Goal: Task Accomplishment & Management: Complete application form

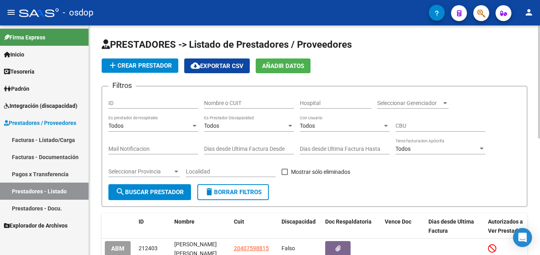
click at [248, 104] on input "Nombre o CUIT" at bounding box center [249, 103] width 90 height 7
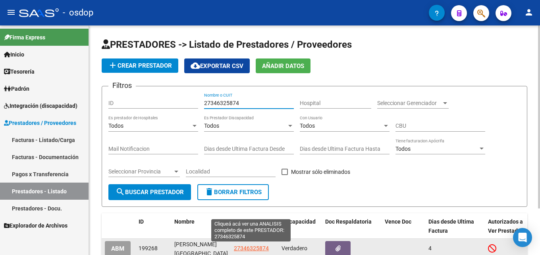
type input "27346325874"
click at [259, 249] on span "27346325874" at bounding box center [251, 248] width 35 height 6
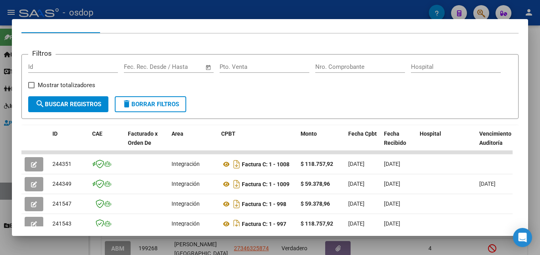
scroll to position [96, 0]
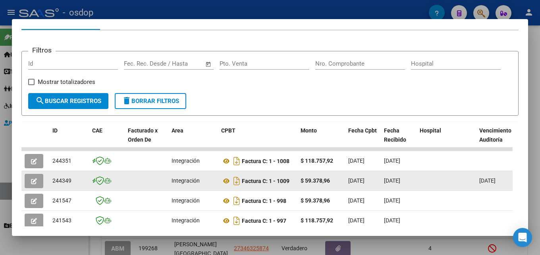
click at [32, 188] on button "button" at bounding box center [34, 181] width 19 height 14
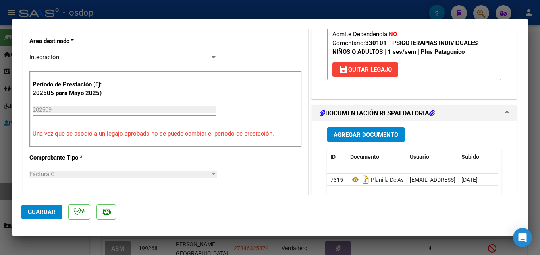
scroll to position [189, 0]
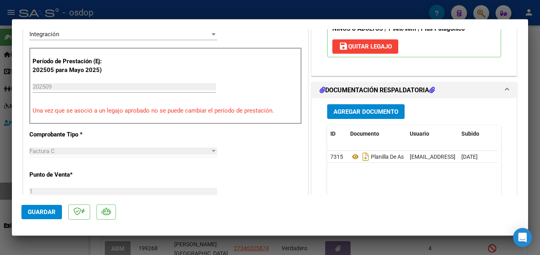
click at [540, 110] on div at bounding box center [270, 127] width 540 height 255
type input "$ 0,00"
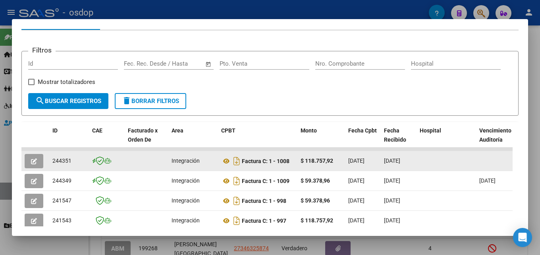
click at [32, 162] on icon "button" at bounding box center [34, 161] width 6 height 6
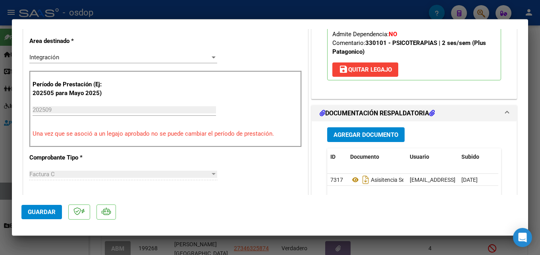
scroll to position [185, 0]
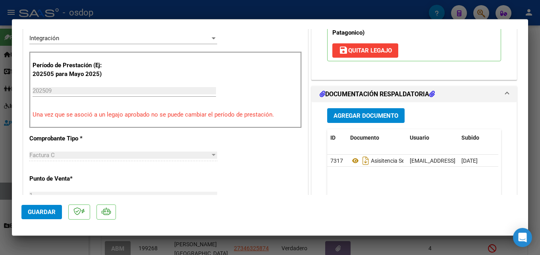
click at [540, 108] on div at bounding box center [270, 127] width 540 height 255
type input "$ 0,00"
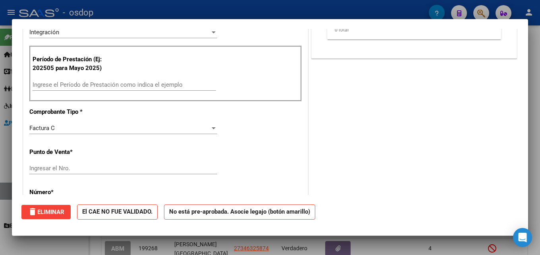
scroll to position [0, 0]
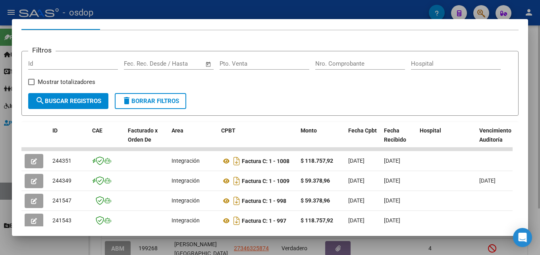
click at [539, 90] on div at bounding box center [270, 127] width 540 height 255
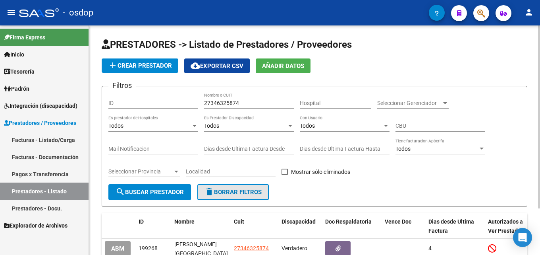
click at [239, 196] on button "delete Borrar Filtros" at bounding box center [232, 192] width 71 height 16
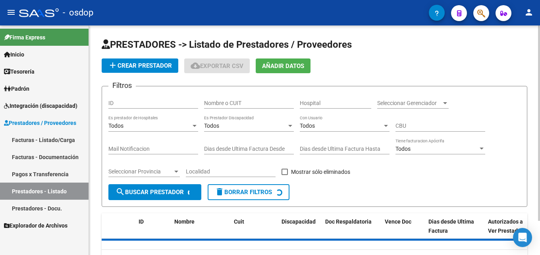
click at [260, 104] on input "Nombre o CUIT" at bounding box center [249, 103] width 90 height 7
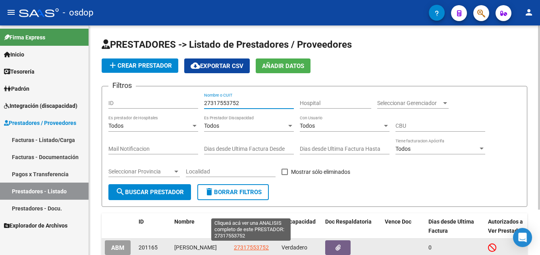
type input "27317553752"
click at [253, 249] on span "27317553752" at bounding box center [251, 247] width 35 height 6
type textarea "27317553752"
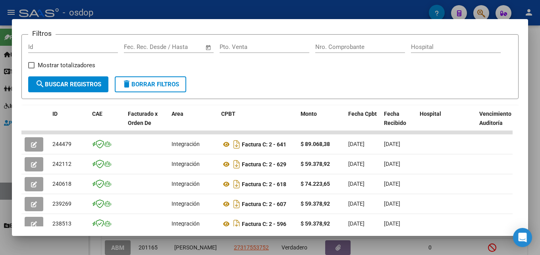
scroll to position [138, 0]
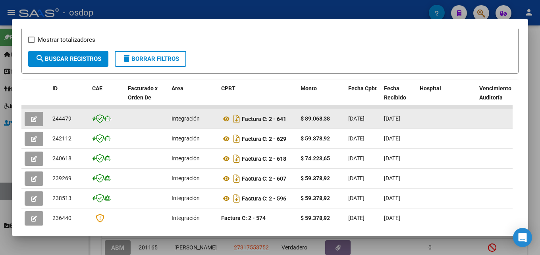
click at [31, 121] on icon "button" at bounding box center [34, 119] width 6 height 6
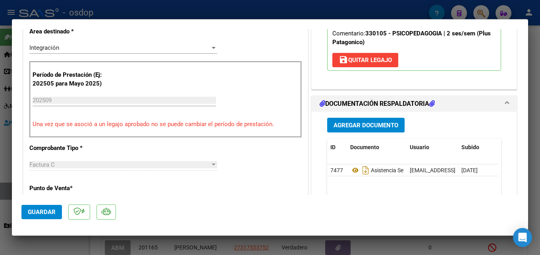
scroll to position [239, 0]
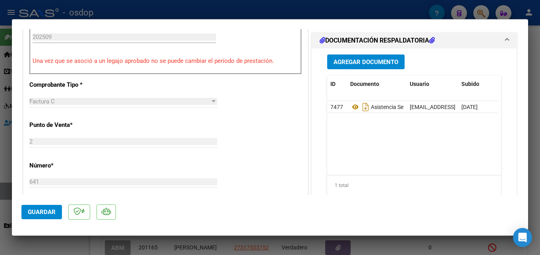
click at [540, 130] on div at bounding box center [270, 127] width 540 height 255
type input "$ 0,00"
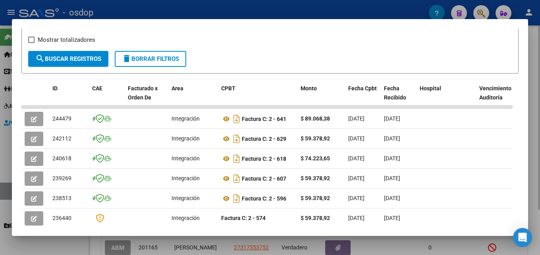
click at [535, 163] on div at bounding box center [270, 127] width 540 height 255
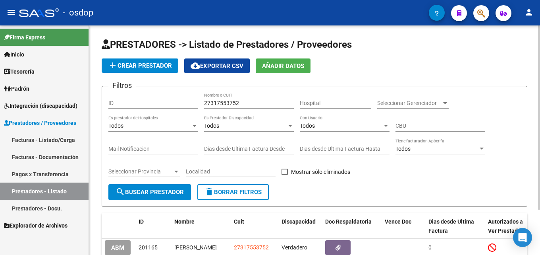
click at [226, 192] on span "delete Borrar Filtros" at bounding box center [233, 191] width 57 height 7
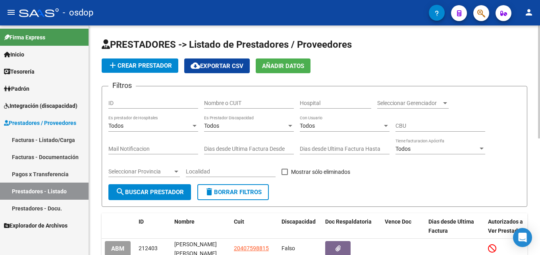
click at [243, 101] on input "Nombre o CUIT" at bounding box center [249, 103] width 90 height 7
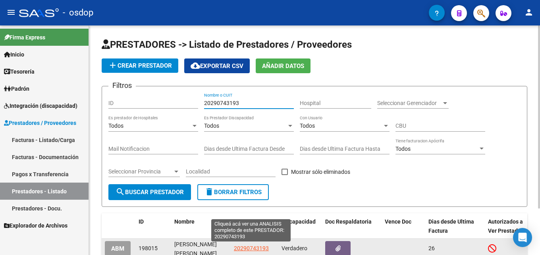
type input "20290743193"
click at [256, 243] on app-link-go-to "20290743193" at bounding box center [251, 247] width 35 height 9
click at [266, 247] on span "20290743193" at bounding box center [251, 248] width 35 height 6
type textarea "20290743193"
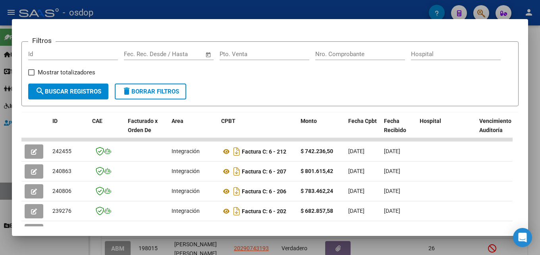
scroll to position [107, 0]
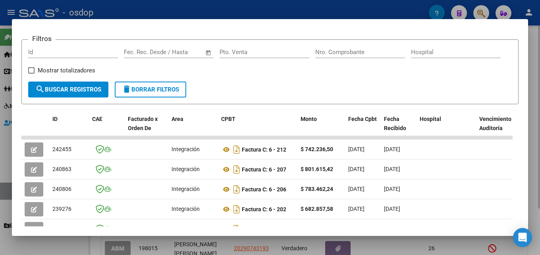
click at [540, 151] on div at bounding box center [270, 127] width 540 height 255
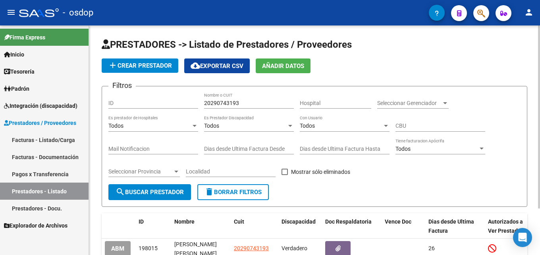
click at [229, 192] on span "delete Borrar Filtros" at bounding box center [233, 191] width 57 height 7
click at [252, 100] on input "Nombre o CUIT" at bounding box center [249, 103] width 90 height 7
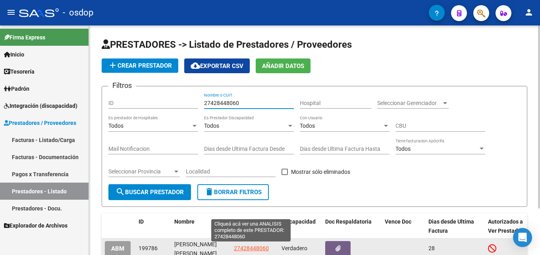
type input "27428448060"
click at [248, 247] on span "27428448060" at bounding box center [251, 248] width 35 height 6
type textarea "27428448060"
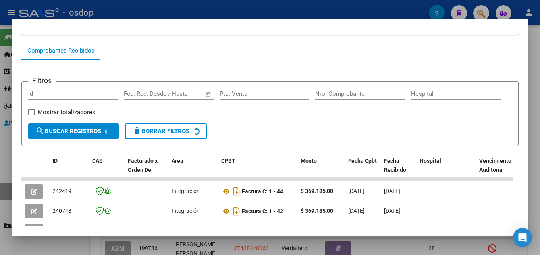
scroll to position [73, 0]
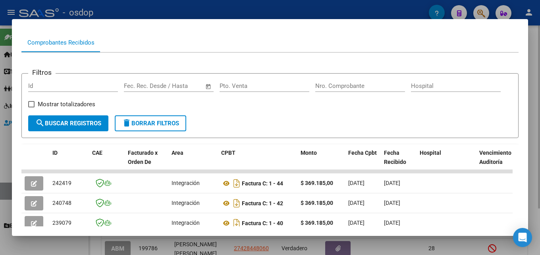
drag, startPoint x: 538, startPoint y: 153, endPoint x: 282, endPoint y: 195, distance: 259.9
click at [538, 153] on div at bounding box center [270, 127] width 540 height 255
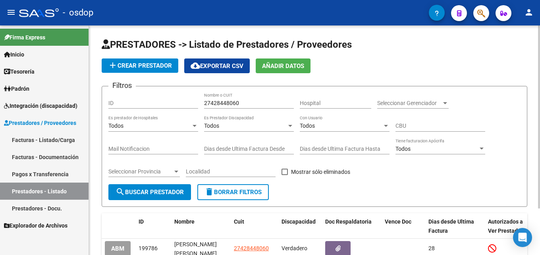
click at [251, 191] on span "delete Borrar Filtros" at bounding box center [233, 191] width 57 height 7
click at [236, 106] on input "Nombre o CUIT" at bounding box center [249, 103] width 90 height 7
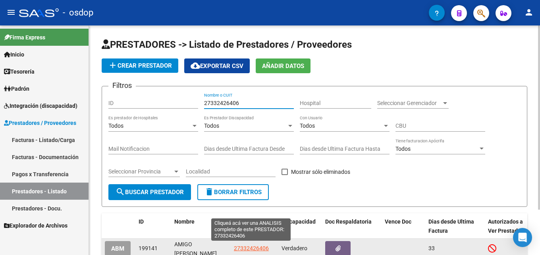
type input "27332426406"
click at [247, 247] on span "27332426406" at bounding box center [251, 248] width 35 height 6
type textarea "27332426406"
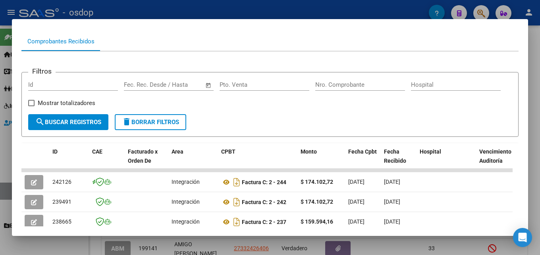
scroll to position [79, 0]
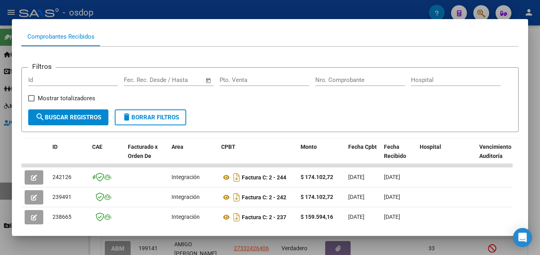
click at [540, 141] on div at bounding box center [270, 127] width 540 height 255
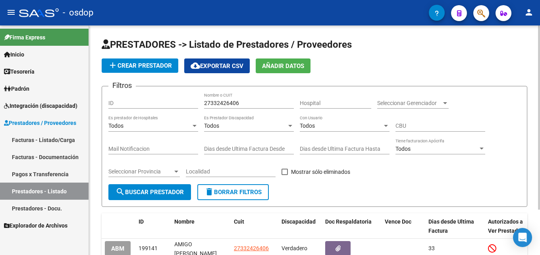
click at [228, 195] on span "delete Borrar Filtros" at bounding box center [233, 191] width 57 height 7
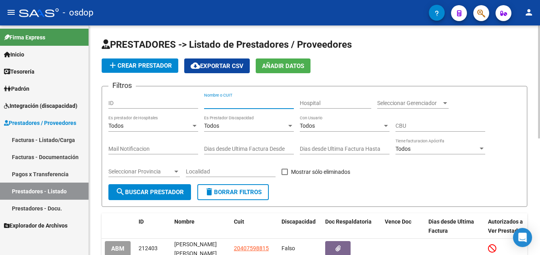
click at [255, 104] on input "Nombre o CUIT" at bounding box center [249, 103] width 90 height 7
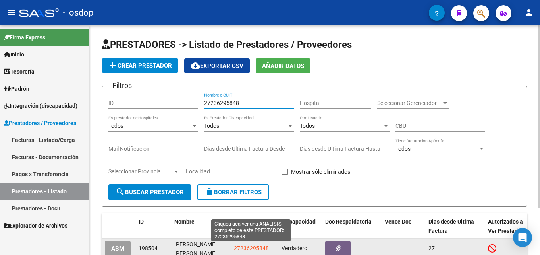
type input "27236295848"
click at [241, 246] on span "27236295848" at bounding box center [251, 248] width 35 height 6
type textarea "27236295848"
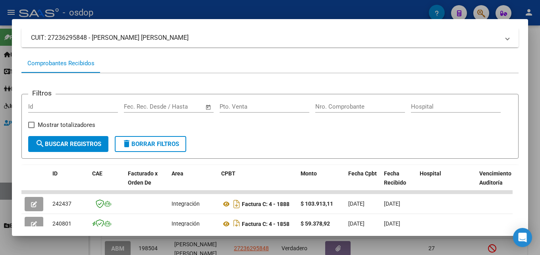
scroll to position [81, 0]
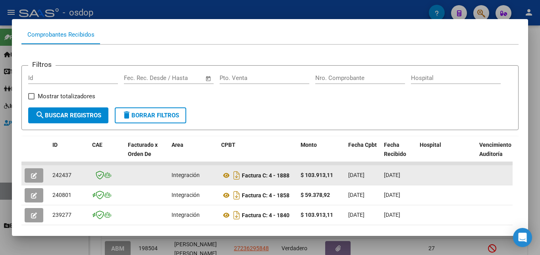
drag, startPoint x: 540, startPoint y: 145, endPoint x: 436, endPoint y: 182, distance: 110.2
click at [540, 145] on div at bounding box center [270, 127] width 540 height 255
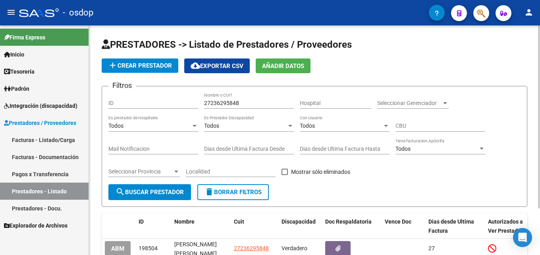
click at [224, 195] on span "delete Borrar Filtros" at bounding box center [233, 191] width 57 height 7
click at [245, 101] on input "Nombre o CUIT" at bounding box center [249, 103] width 90 height 7
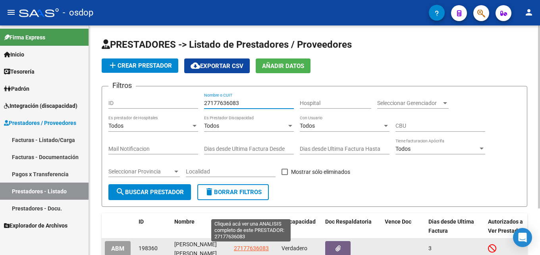
type input "27177636083"
click at [239, 248] on span "27177636083" at bounding box center [251, 248] width 35 height 6
type textarea "27177636083"
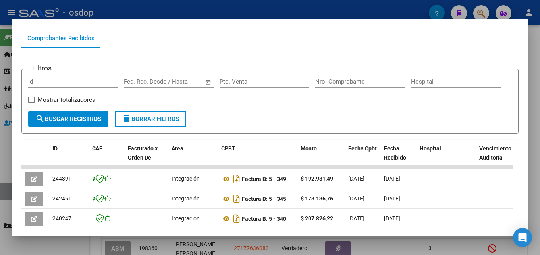
scroll to position [91, 0]
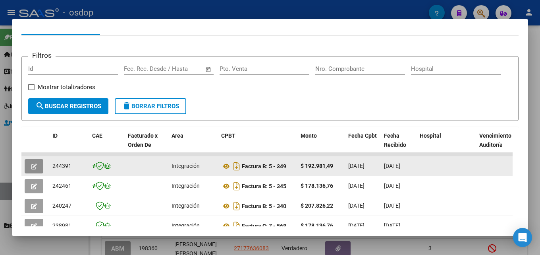
click at [38, 168] on button "button" at bounding box center [34, 166] width 19 height 14
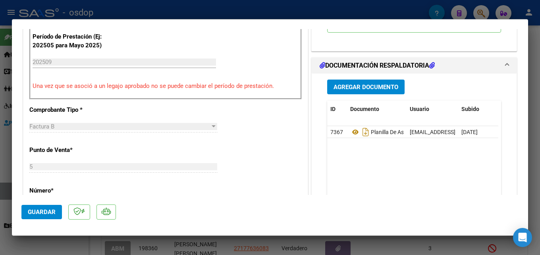
scroll to position [218, 0]
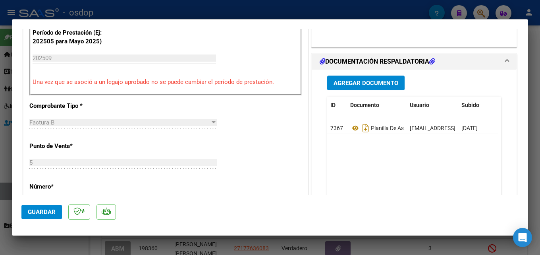
click at [540, 114] on div at bounding box center [270, 127] width 540 height 255
type input "$ 0,00"
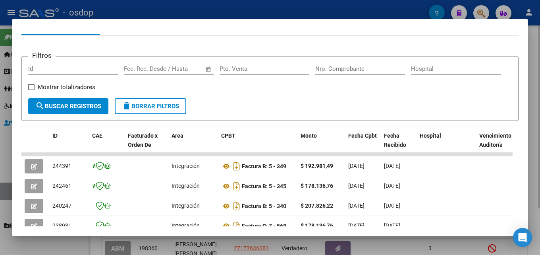
click at [538, 176] on div at bounding box center [270, 127] width 540 height 255
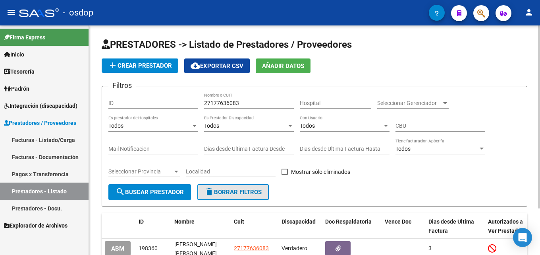
click at [237, 195] on button "delete Borrar Filtros" at bounding box center [232, 192] width 71 height 16
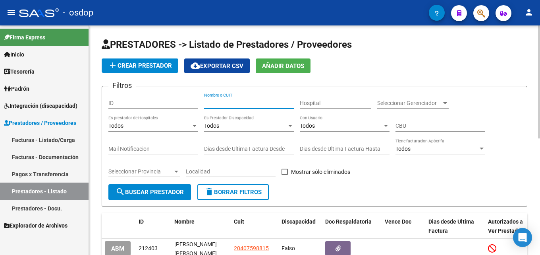
click at [226, 105] on input "Nombre o CUIT" at bounding box center [249, 103] width 90 height 7
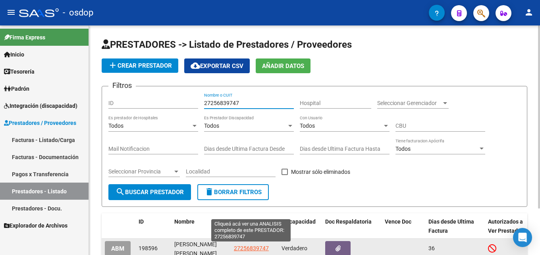
type input "27256839747"
click at [250, 245] on span "27256839747" at bounding box center [251, 248] width 35 height 6
type textarea "27256839747"
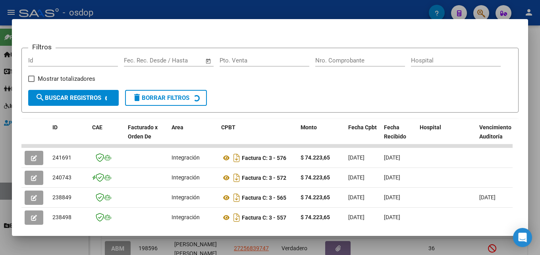
scroll to position [100, 0]
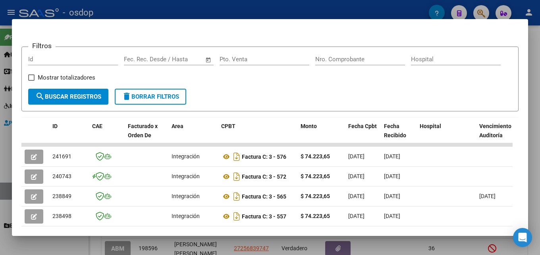
click at [540, 160] on div at bounding box center [270, 127] width 540 height 255
